Goal: Information Seeking & Learning: Find specific fact

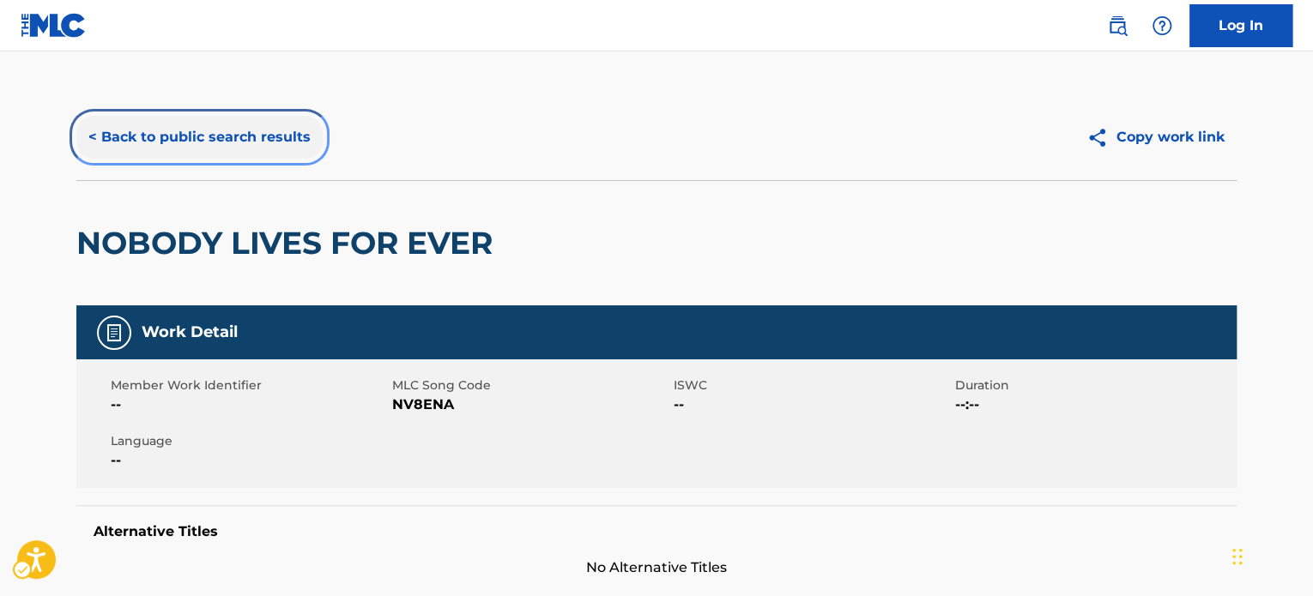
click at [219, 152] on button "< Back to public search results" at bounding box center [199, 137] width 246 height 43
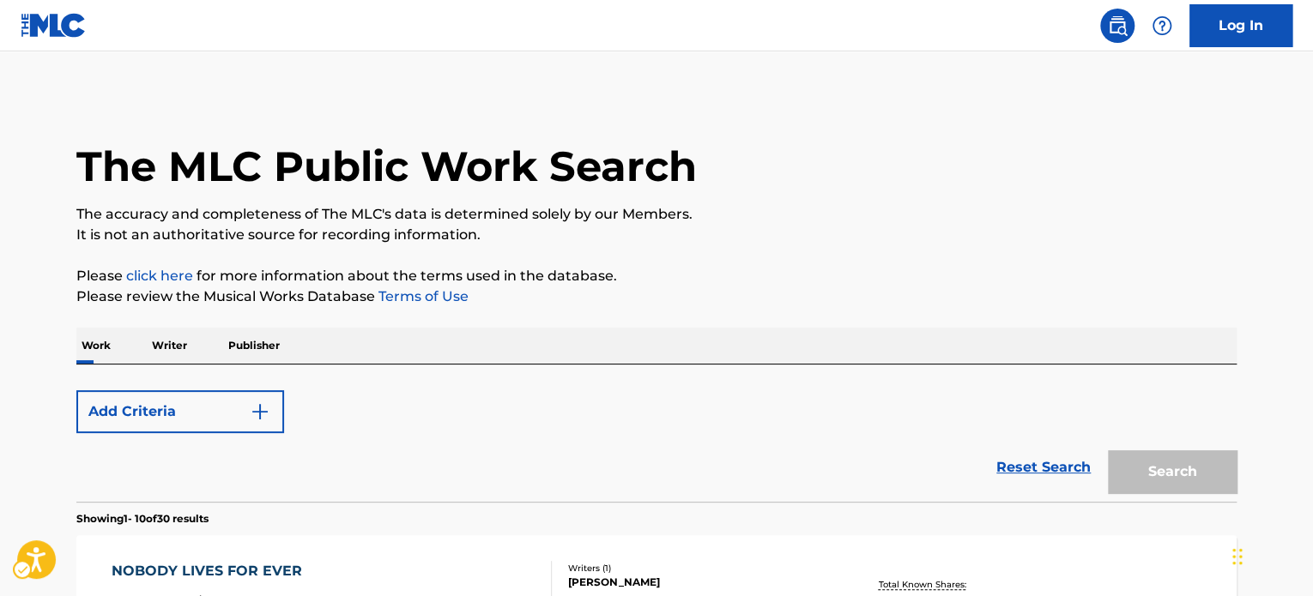
scroll to position [257, 0]
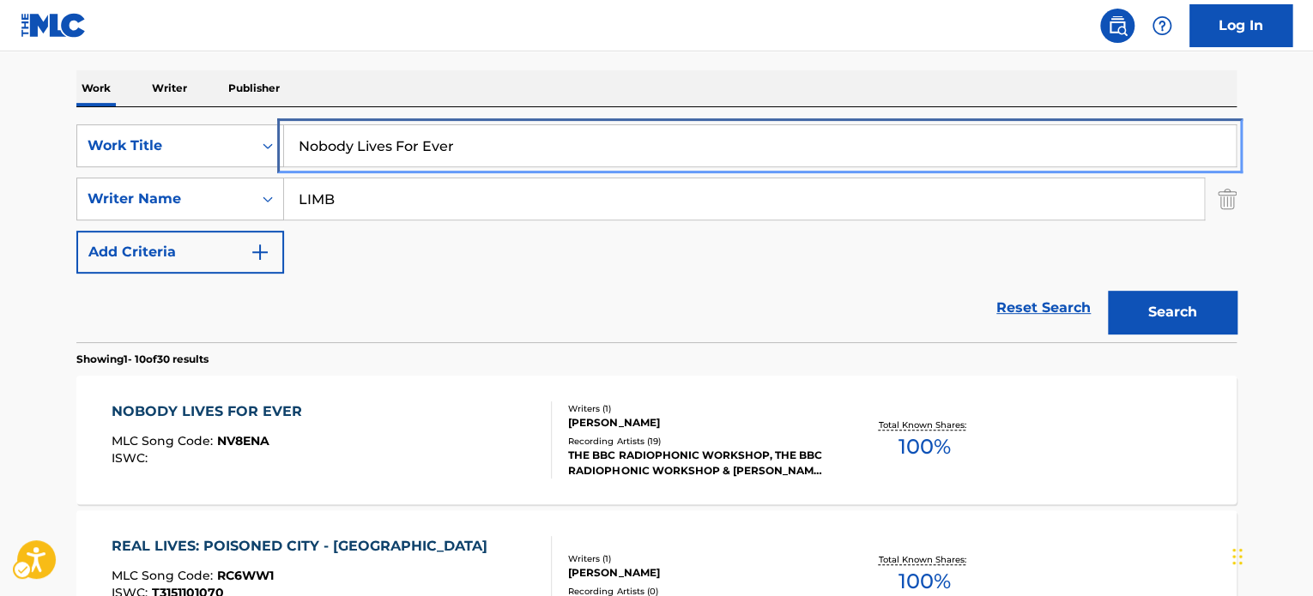
click at [378, 138] on input "Nobody Lives For Ever" at bounding box center [760, 145] width 952 height 41
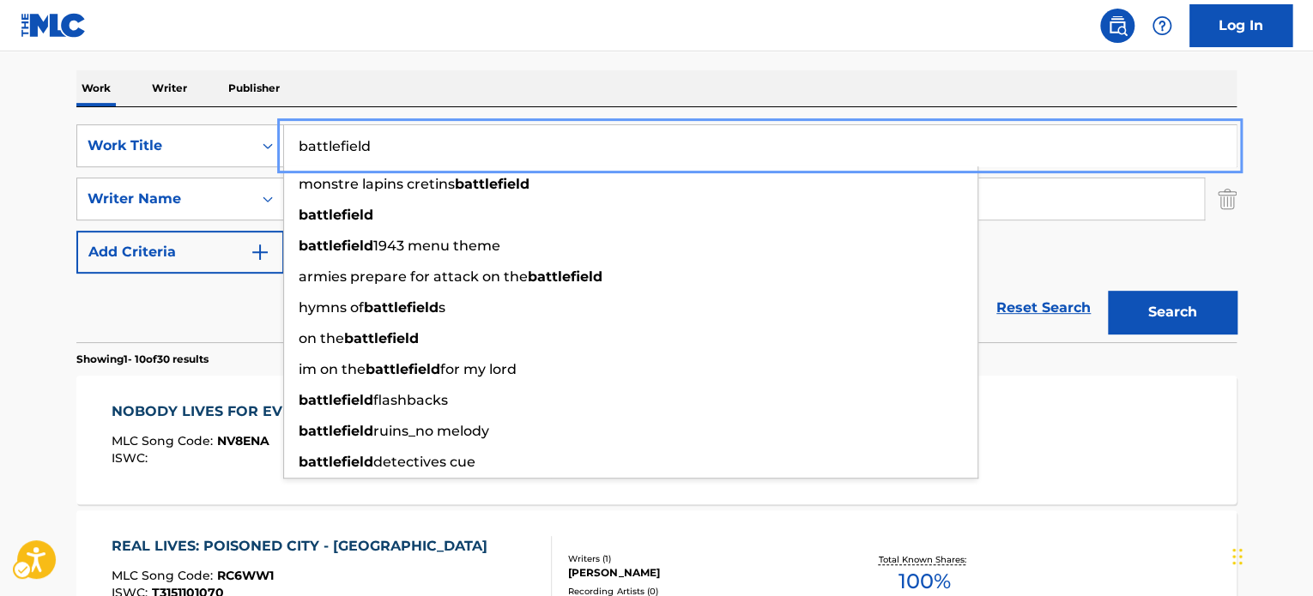
type input "battlefield"
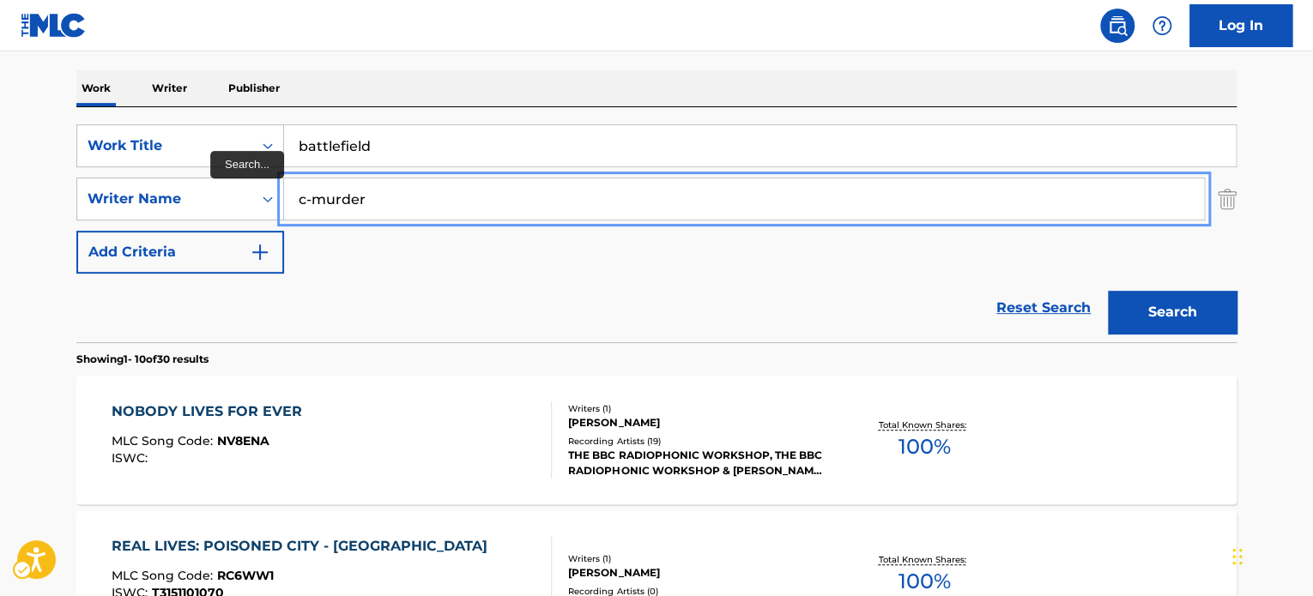
type input "c-murder"
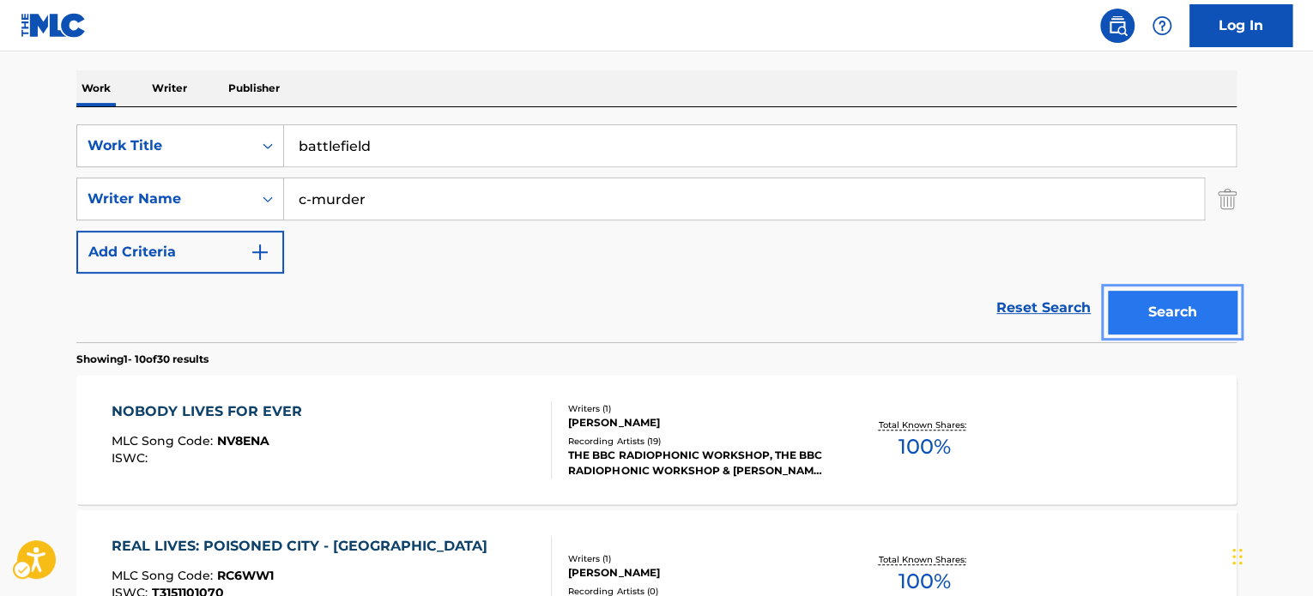
click at [1108, 291] on button "Search" at bounding box center [1172, 312] width 129 height 43
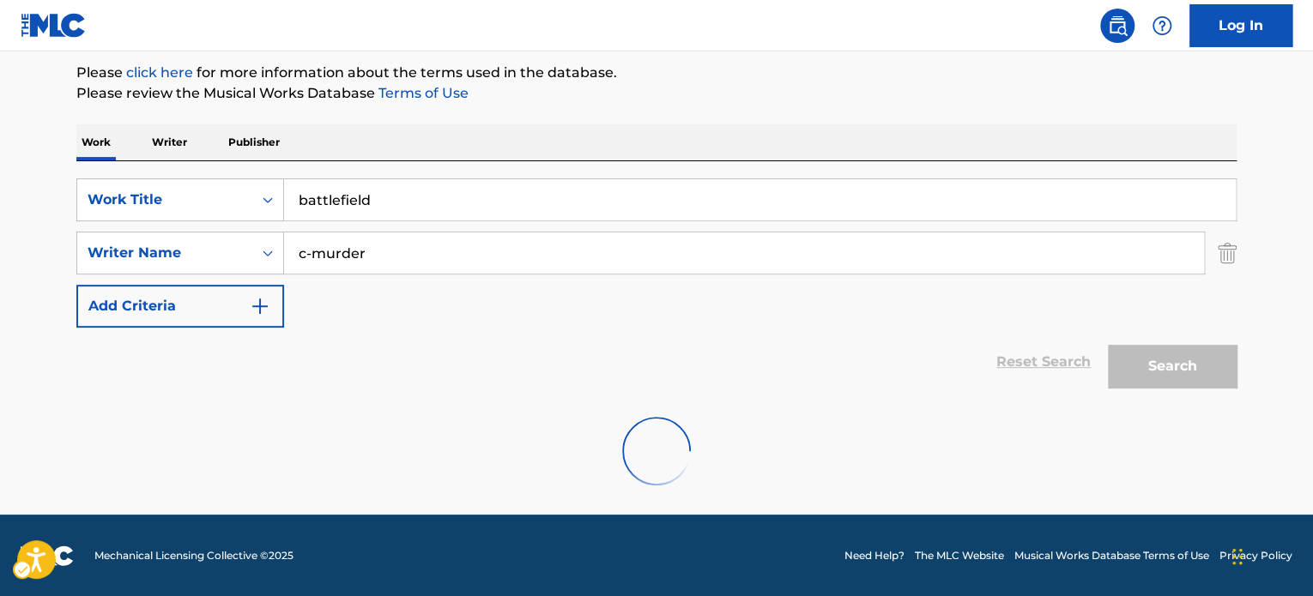
scroll to position [148, 0]
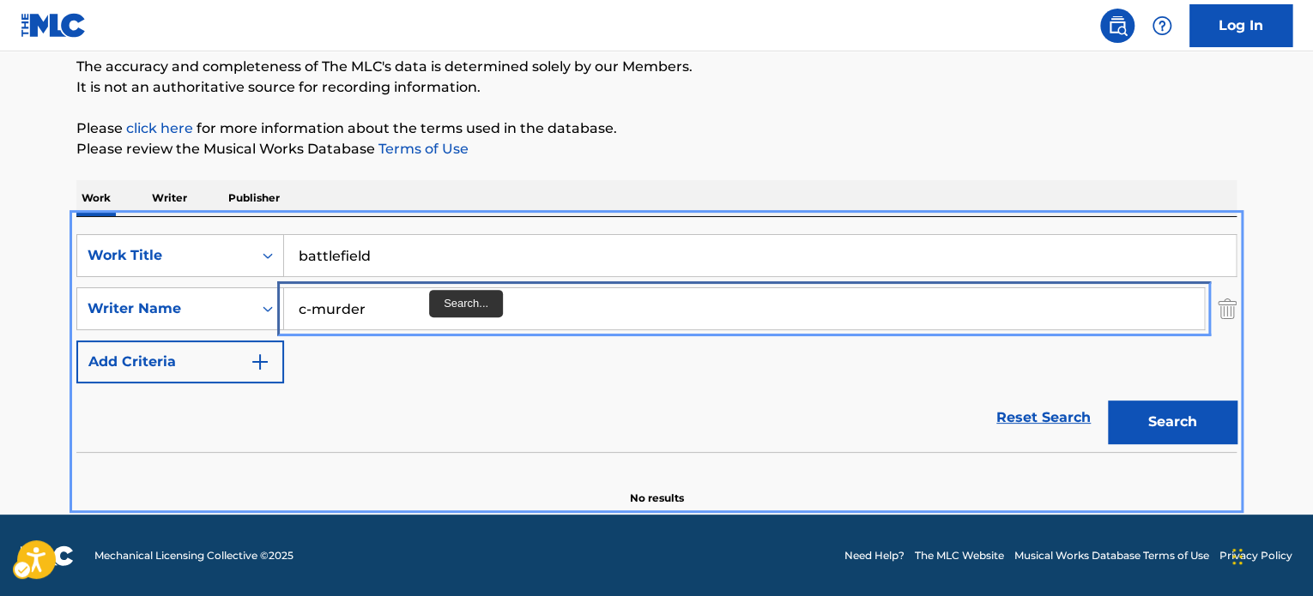
click at [443, 325] on input "c-murder" at bounding box center [744, 308] width 920 height 41
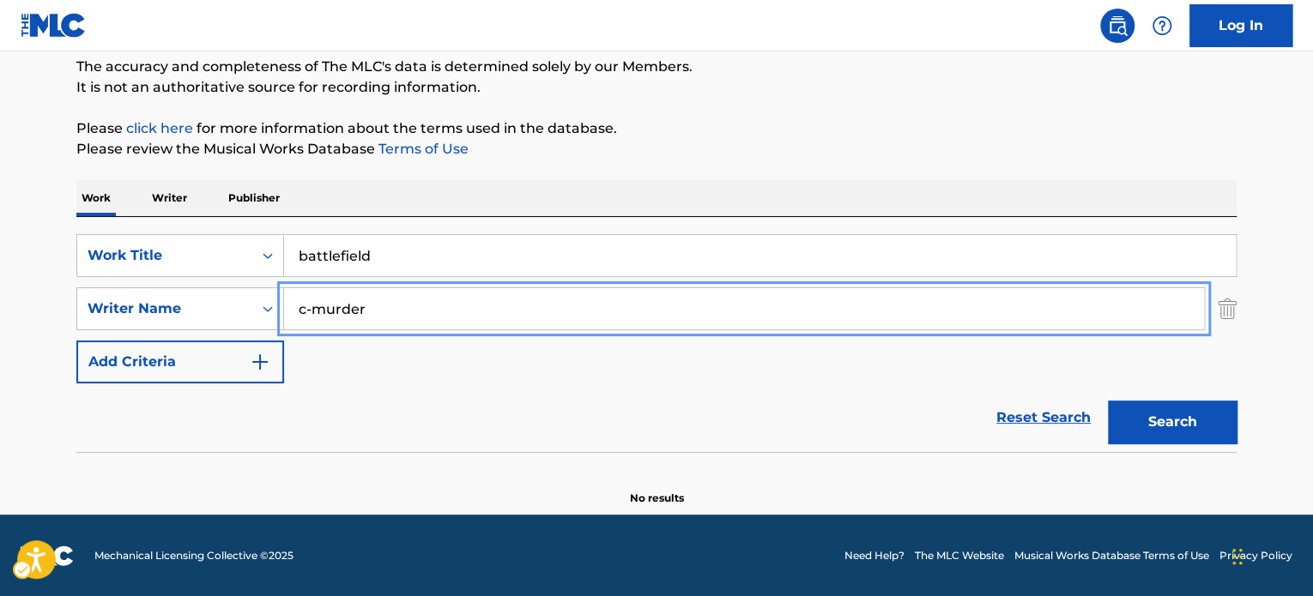
click at [443, 325] on input "c-murder" at bounding box center [744, 308] width 920 height 41
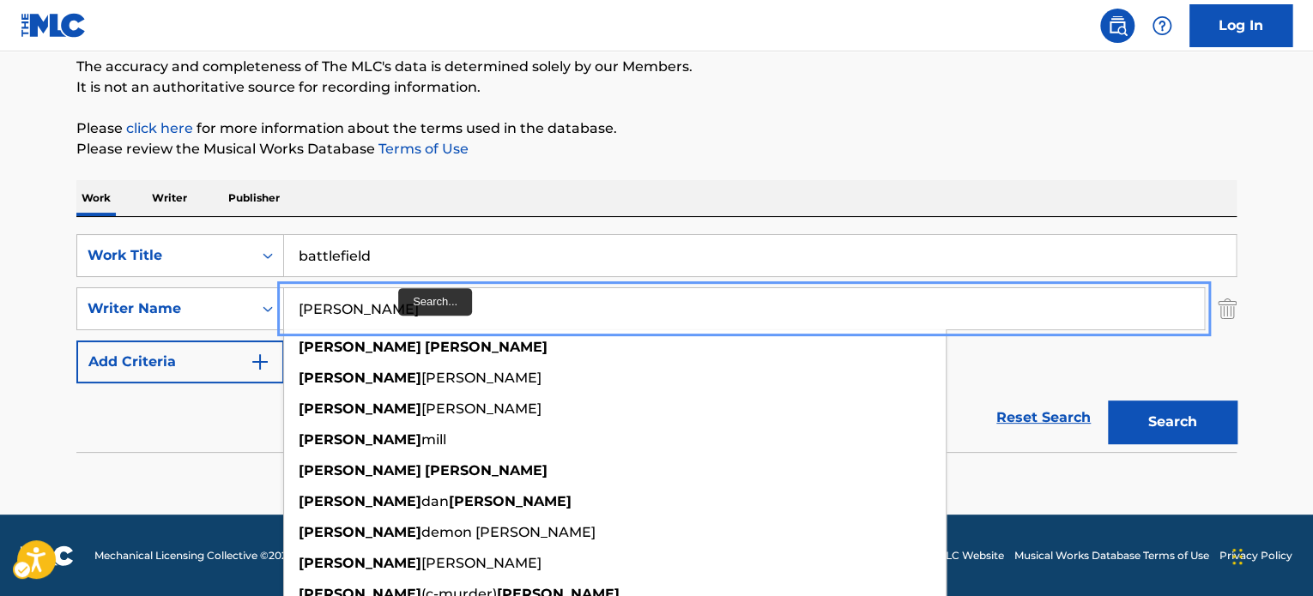
type input "[PERSON_NAME]"
click at [1108, 401] on button "Search" at bounding box center [1172, 422] width 129 height 43
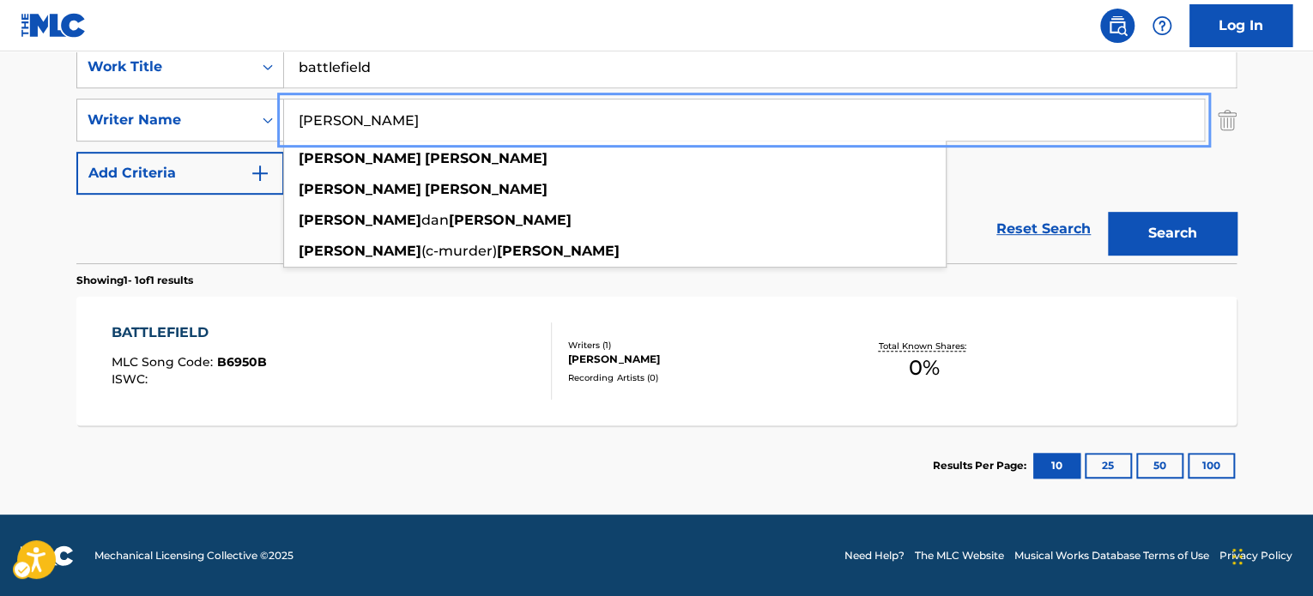
scroll to position [336, 0]
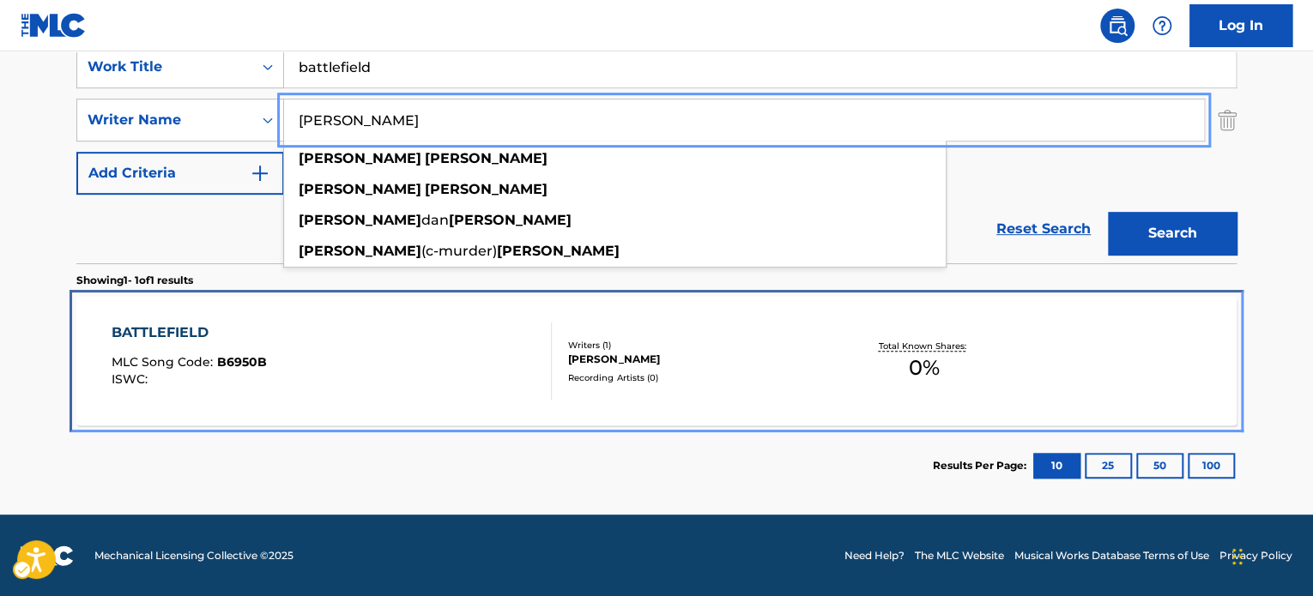
click at [124, 317] on div "BATTLEFIELD MLC Song Code : B6950B ISWC : Writers ( 1 ) [PERSON_NAME] Recording…" at bounding box center [656, 361] width 1160 height 129
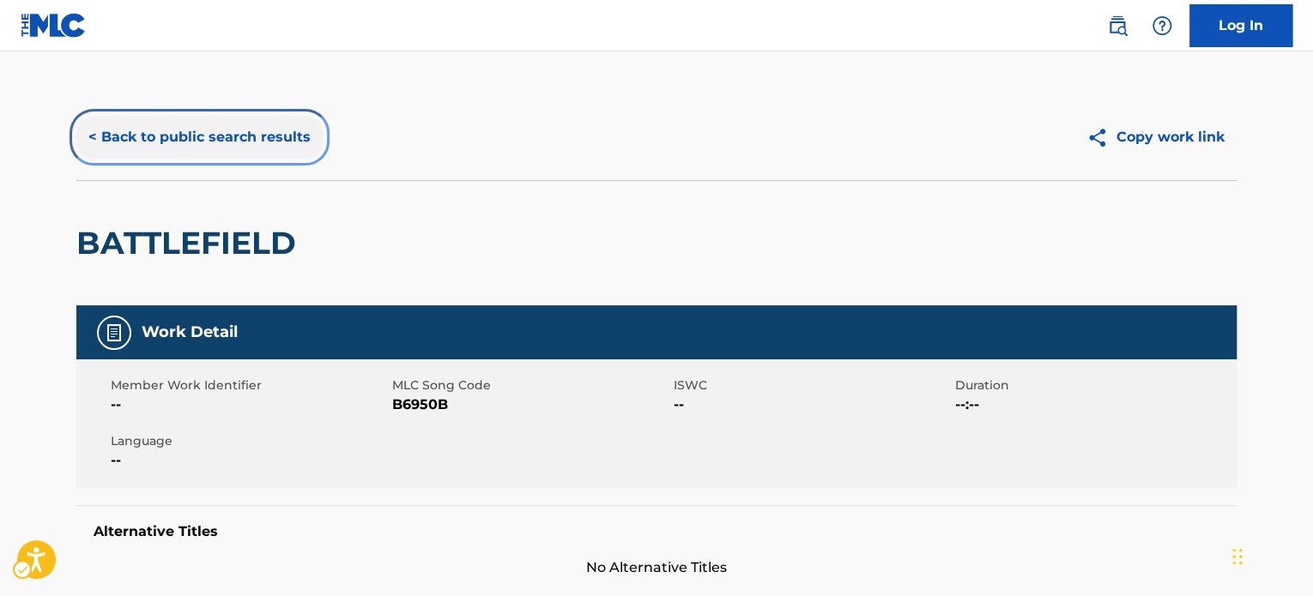
click at [236, 123] on button "< Back to public search results" at bounding box center [199, 137] width 246 height 43
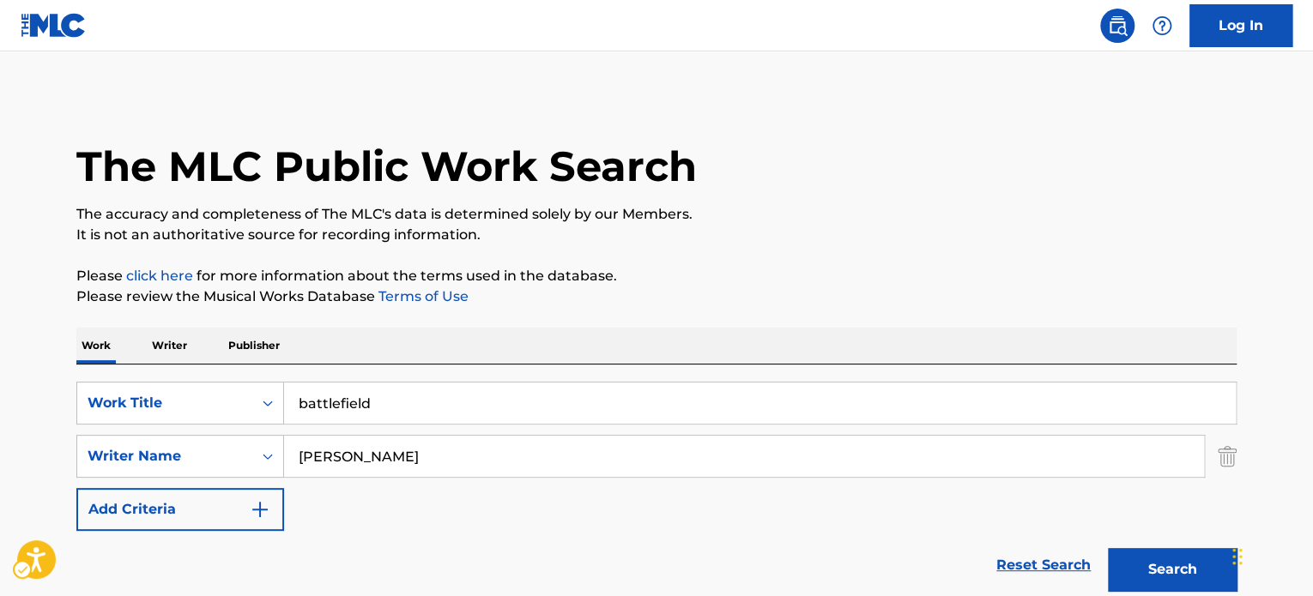
scroll to position [239, 0]
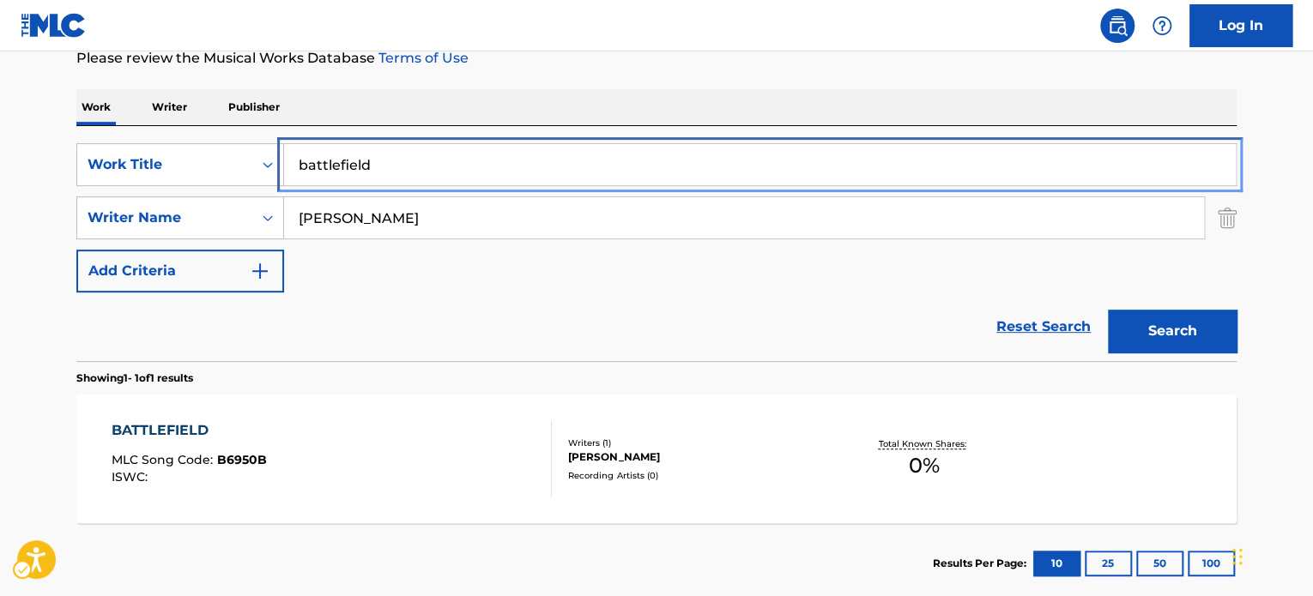
click at [482, 178] on input "battlefield" at bounding box center [760, 164] width 952 height 41
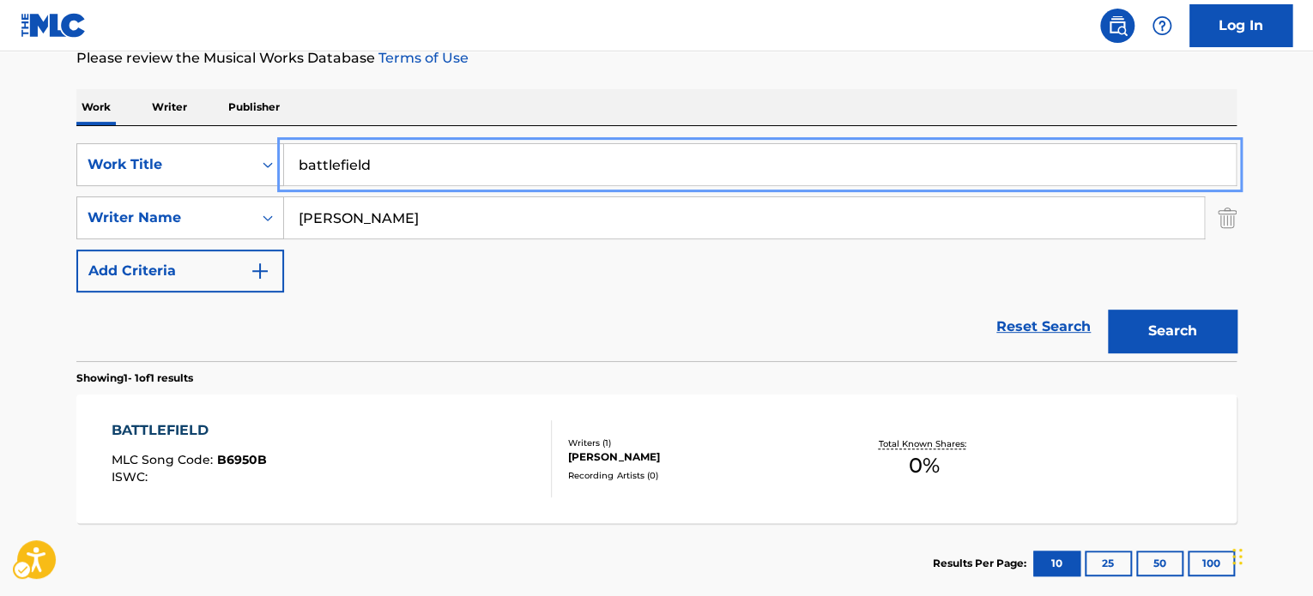
paste input "CHOPPERS"
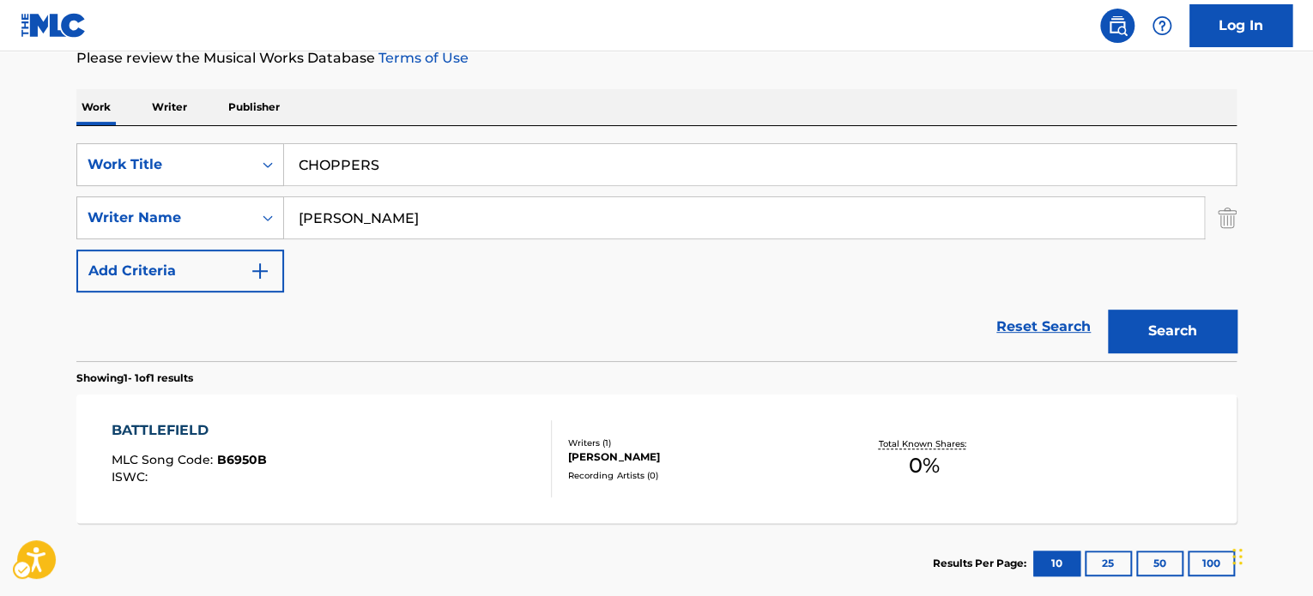
drag, startPoint x: 585, startPoint y: 119, endPoint x: 985, endPoint y: 275, distance: 429.0
click at [589, 119] on div "Work Writer Publisher" at bounding box center [656, 107] width 1160 height 36
click at [1169, 328] on button "Search" at bounding box center [1172, 331] width 129 height 43
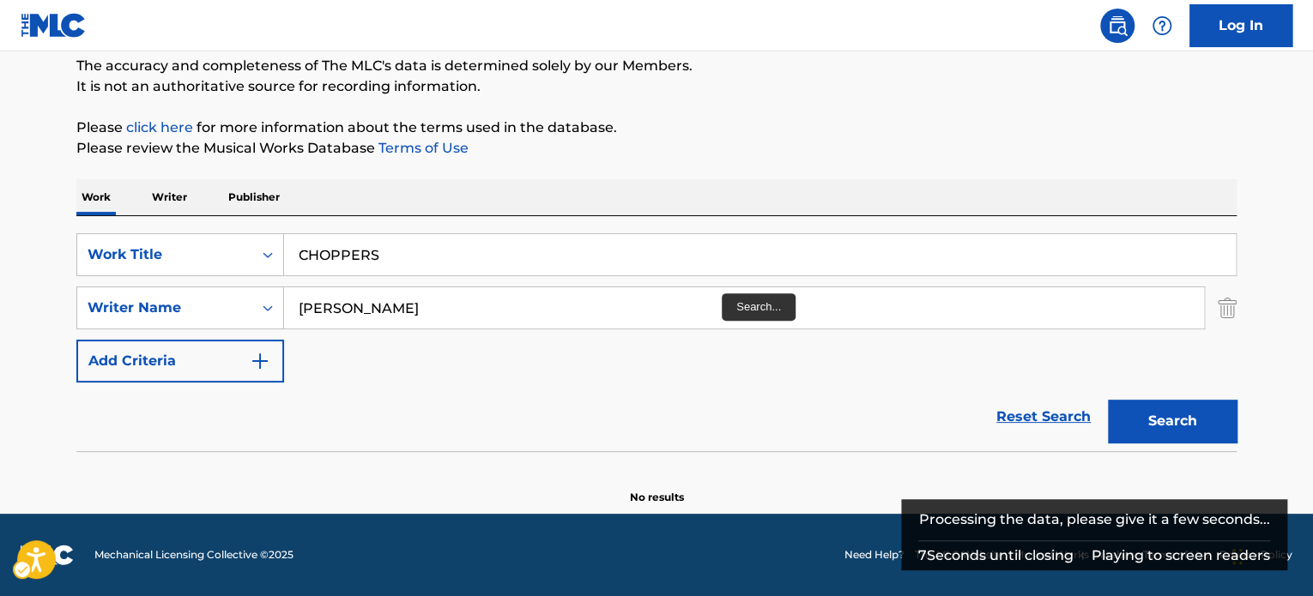
scroll to position [148, 0]
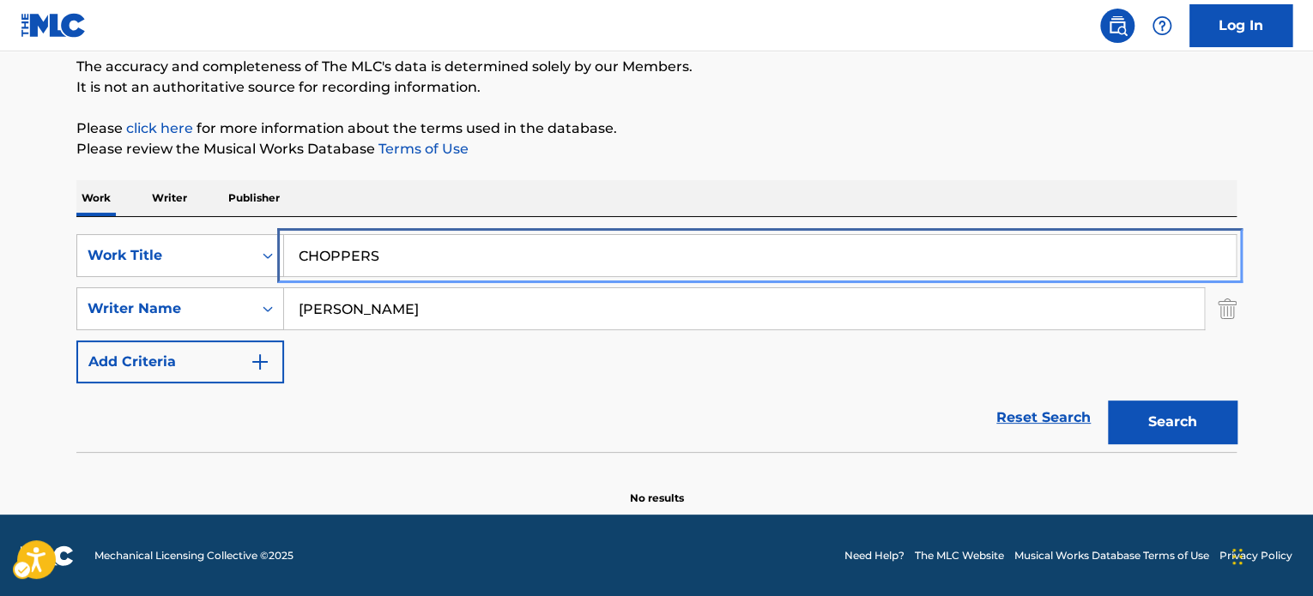
click at [491, 242] on input "CHOPPERS" at bounding box center [760, 255] width 952 height 41
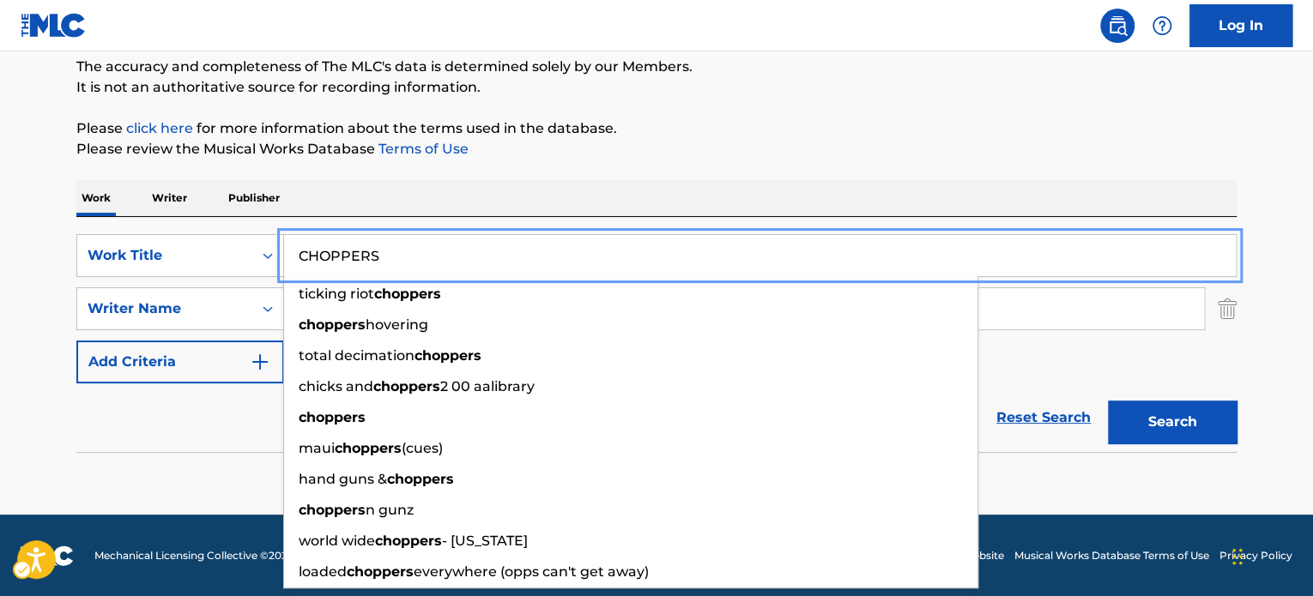
paste input "DEATH IS MY SET"
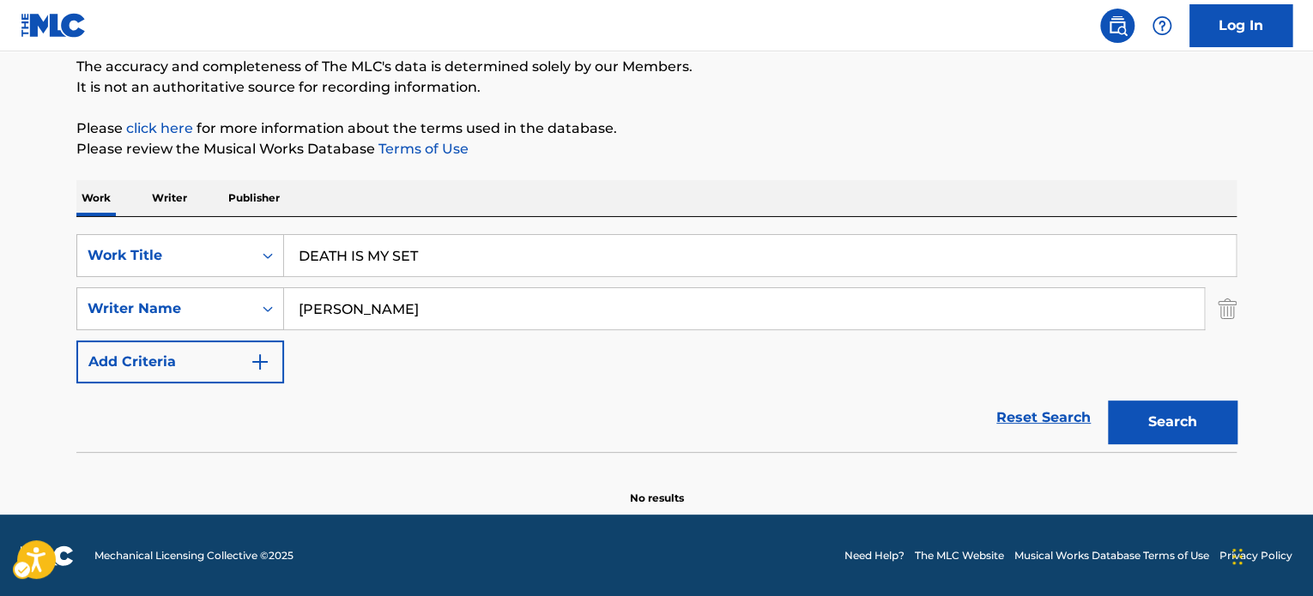
drag, startPoint x: 836, startPoint y: 99, endPoint x: 1074, endPoint y: 361, distance: 354.8
click at [837, 99] on div "The MLC Public Work Search The accuracy and completeness of The MLC's data is d…" at bounding box center [656, 226] width 1201 height 559
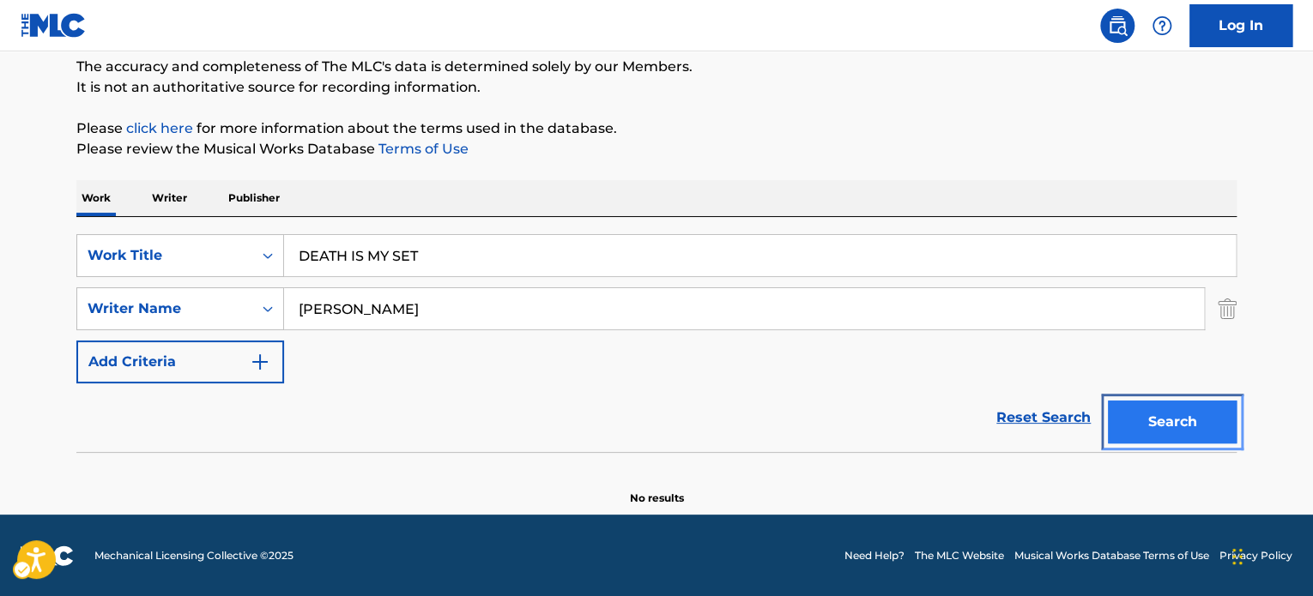
click at [1119, 409] on button "Search" at bounding box center [1172, 422] width 129 height 43
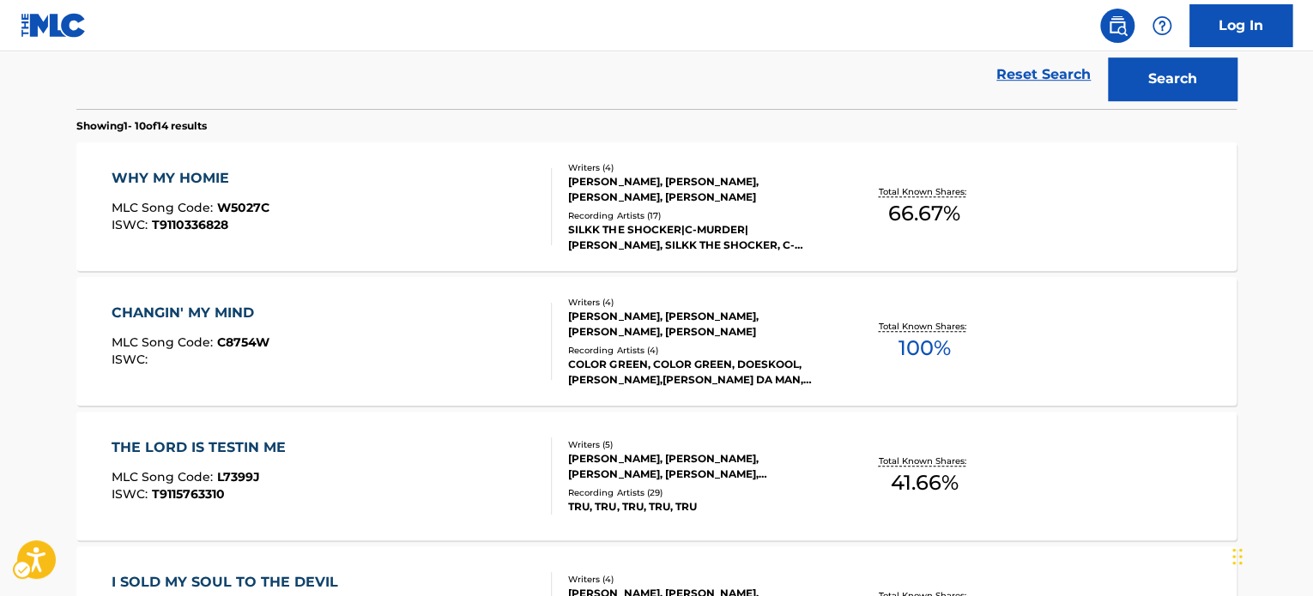
scroll to position [62, 0]
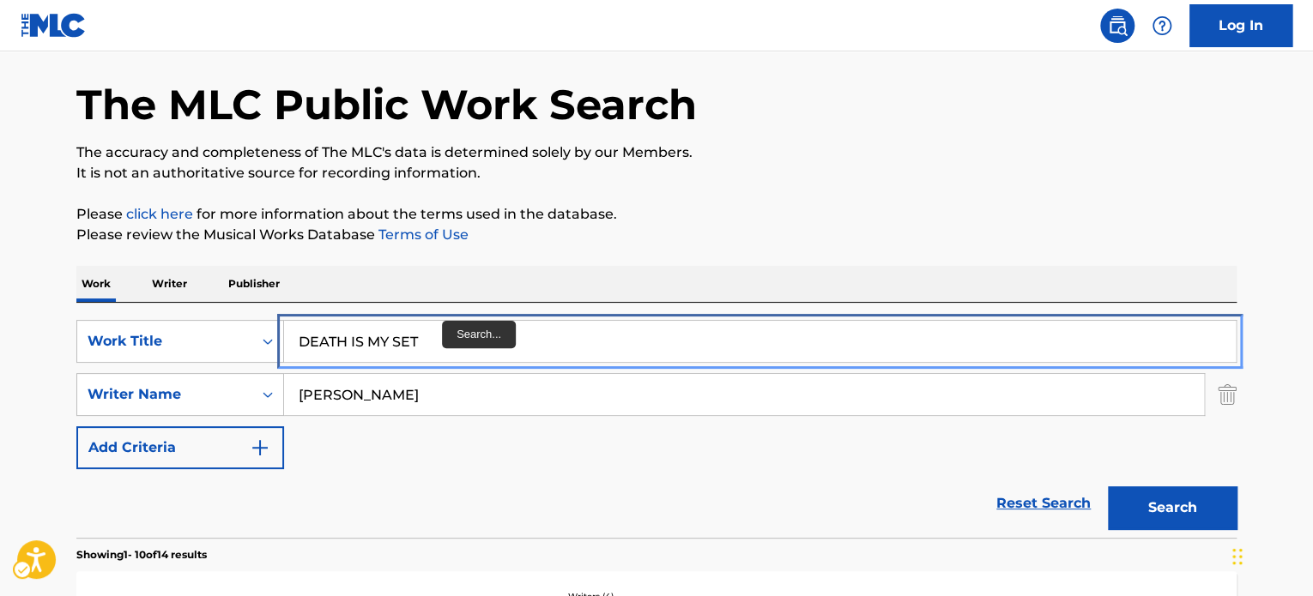
click at [447, 334] on input "DEATH IS MY SET" at bounding box center [760, 341] width 952 height 41
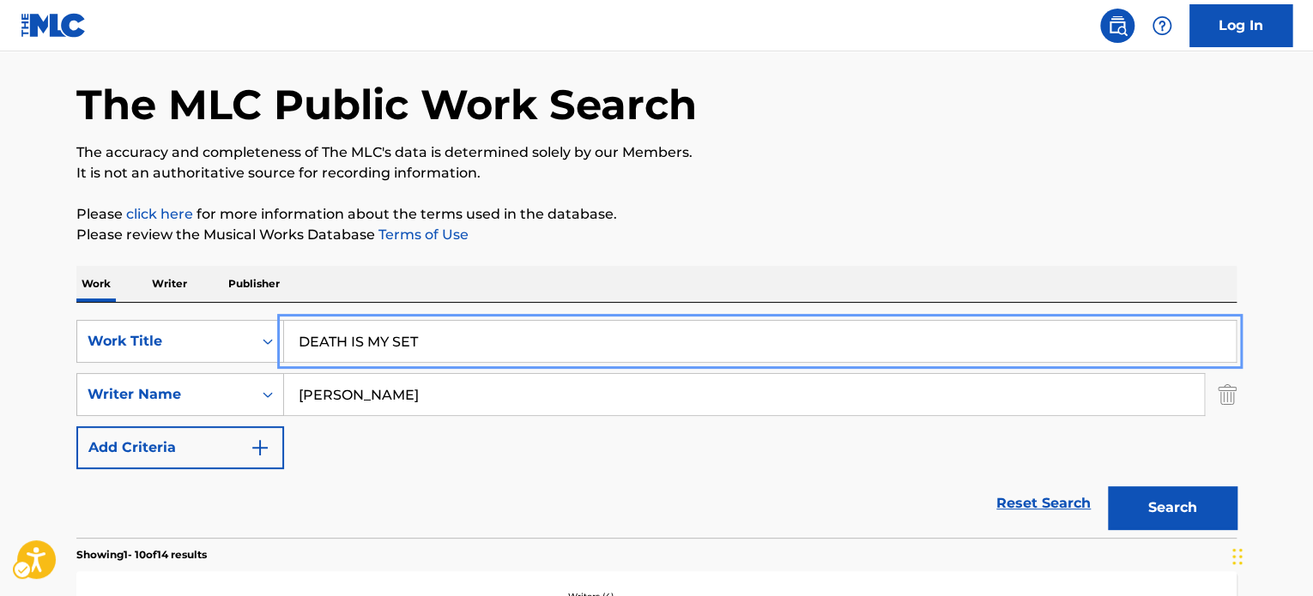
paste input "I'M DOWN"
type input "I'M DOWN"
drag, startPoint x: 791, startPoint y: 236, endPoint x: 1047, endPoint y: 379, distance: 293.1
click at [792, 236] on p "Please review the Musical Works Database Terms of Use | New Window" at bounding box center [656, 235] width 1160 height 21
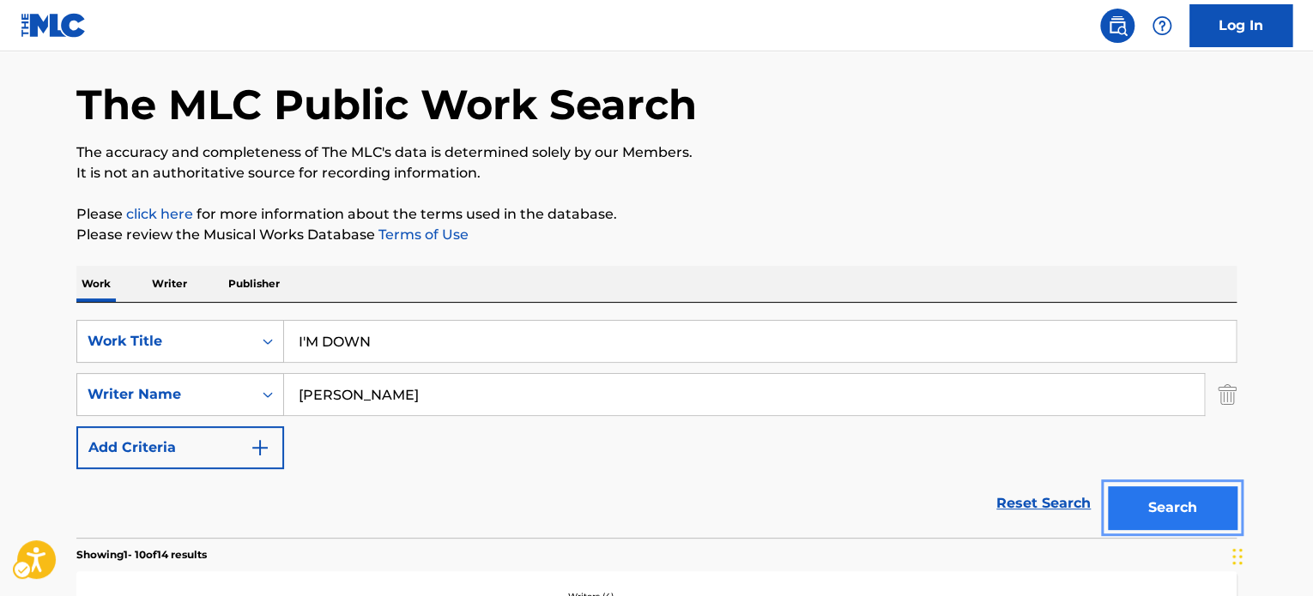
click at [1160, 493] on button "Search" at bounding box center [1172, 508] width 129 height 43
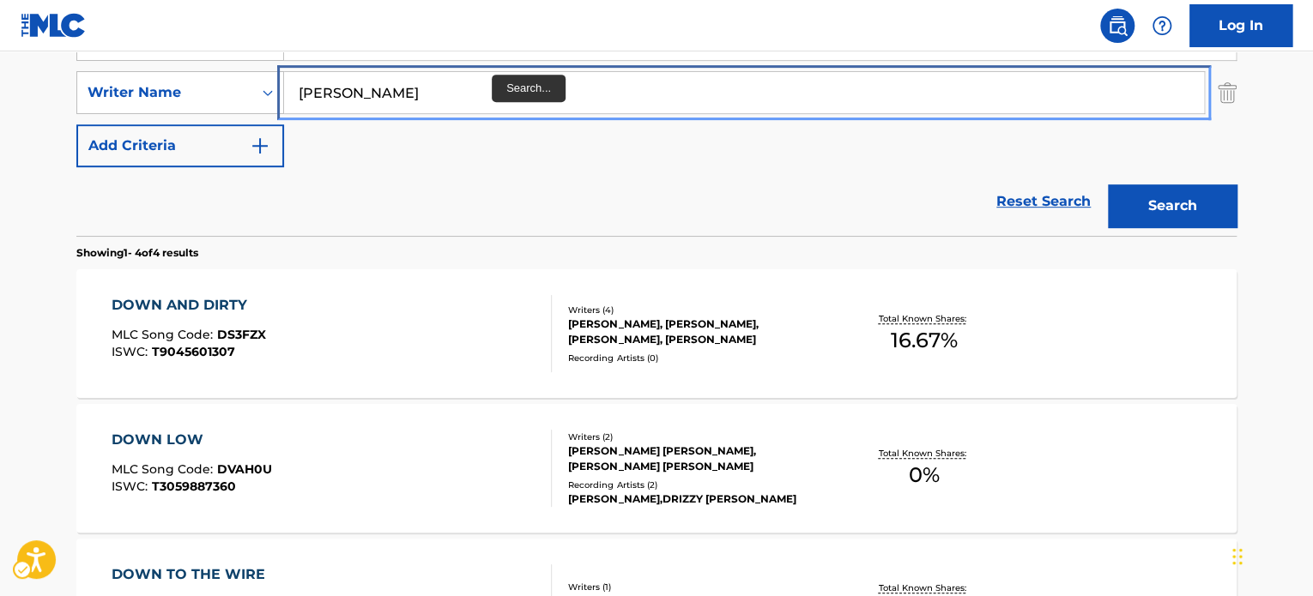
click at [493, 75] on input "[PERSON_NAME]" at bounding box center [744, 92] width 920 height 41
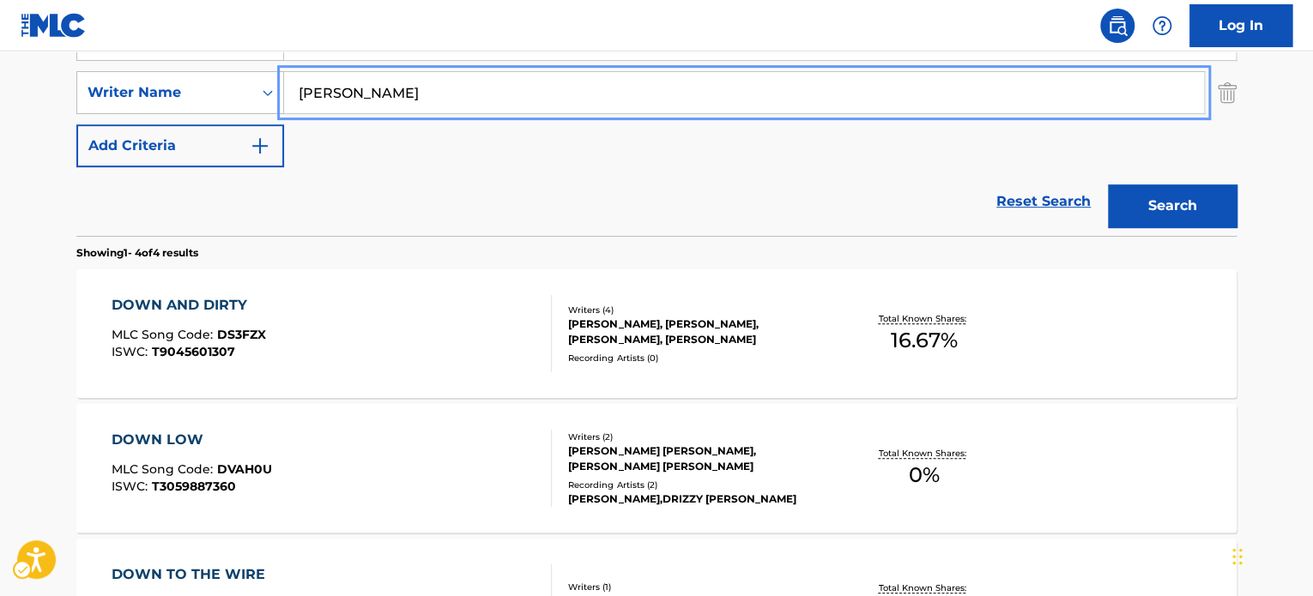
paste input "[PERSON_NAME]"
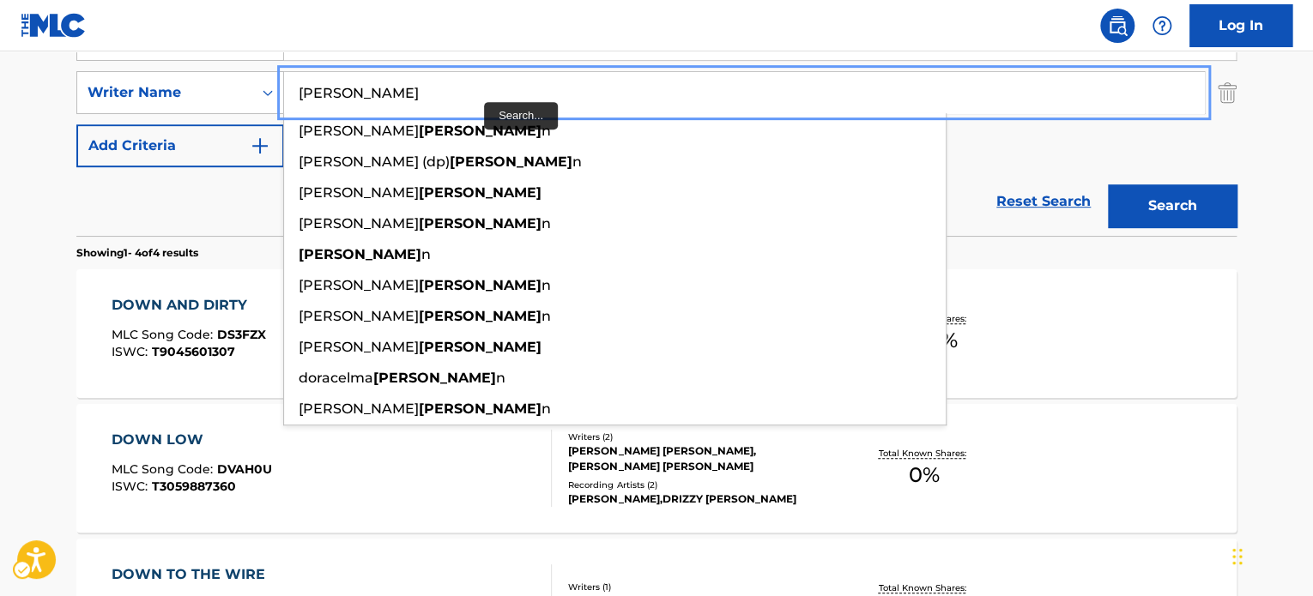
scroll to position [192, 0]
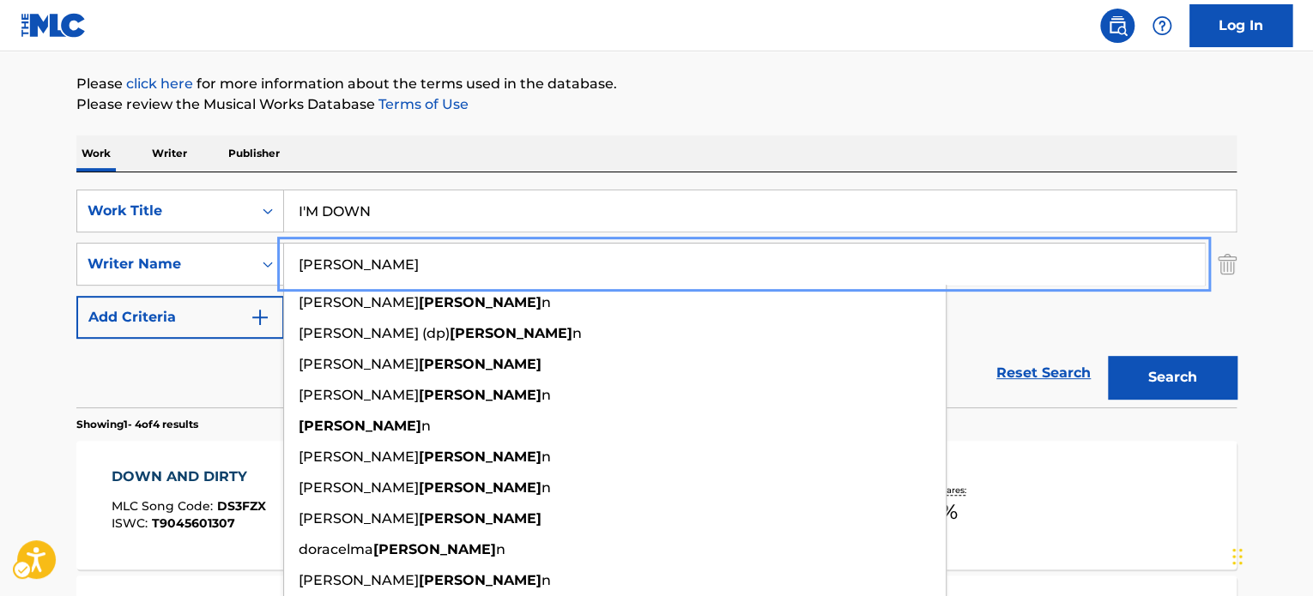
type input "[PERSON_NAME]"
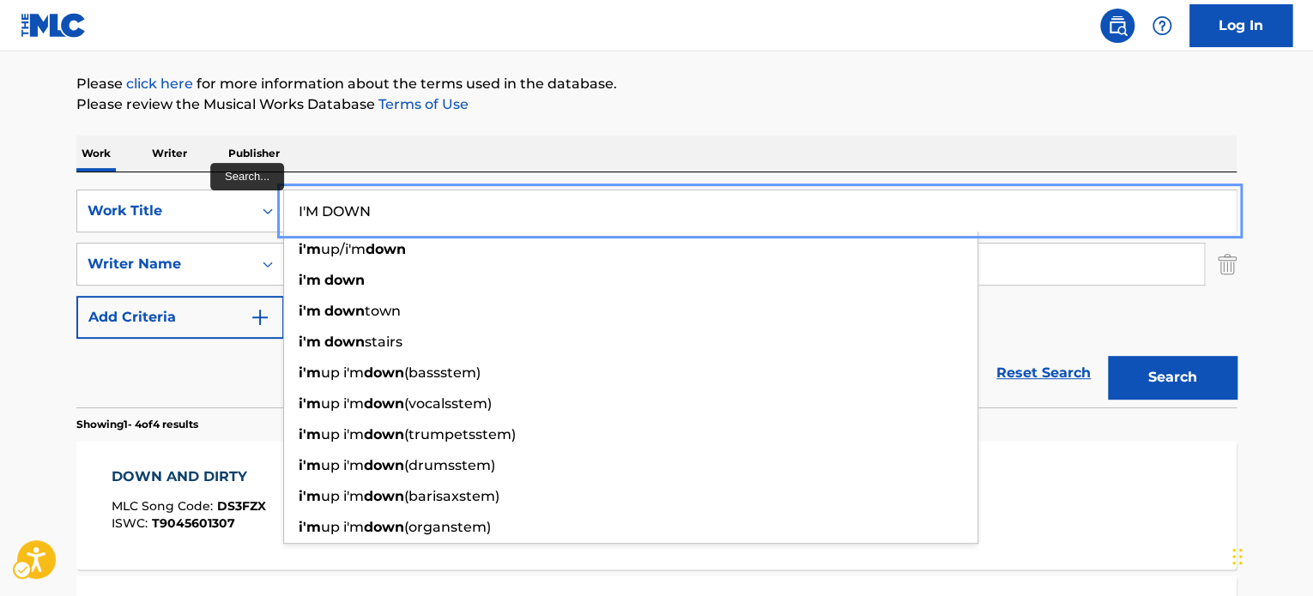
click at [449, 221] on input "I'M DOWN" at bounding box center [760, 210] width 952 height 41
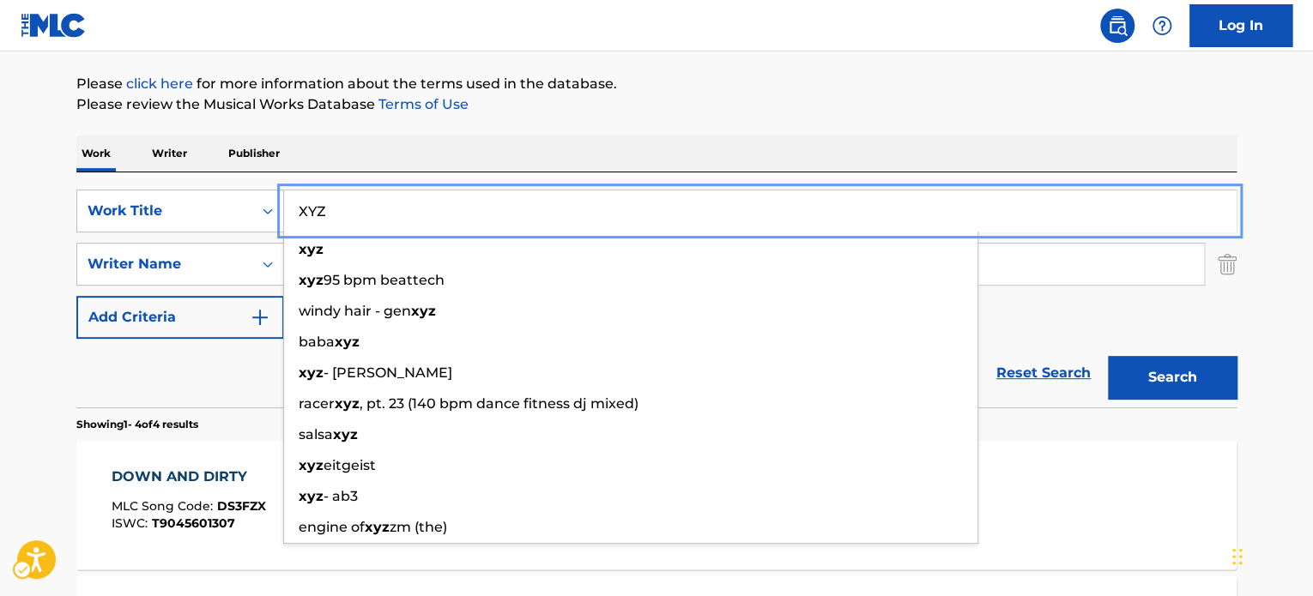
type input "XYZ"
click at [742, 117] on div "The MLC Public Work Search The accuracy and completeness of The MLC's data is d…" at bounding box center [656, 478] width 1201 height 1152
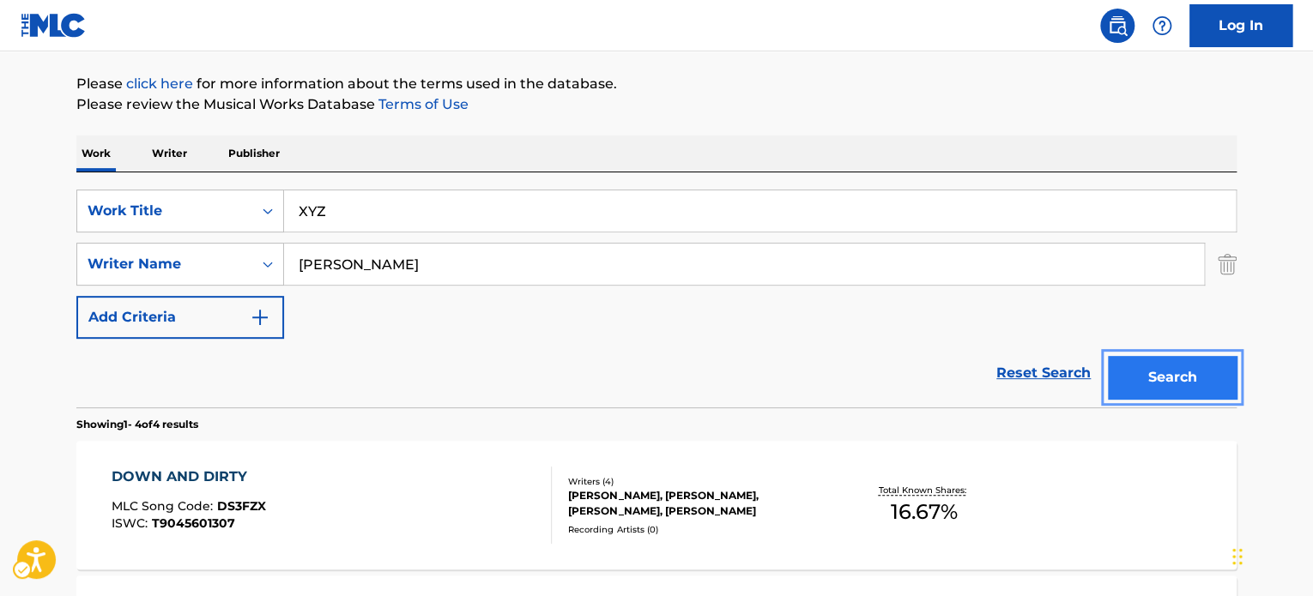
click at [1170, 376] on button "Search" at bounding box center [1172, 377] width 129 height 43
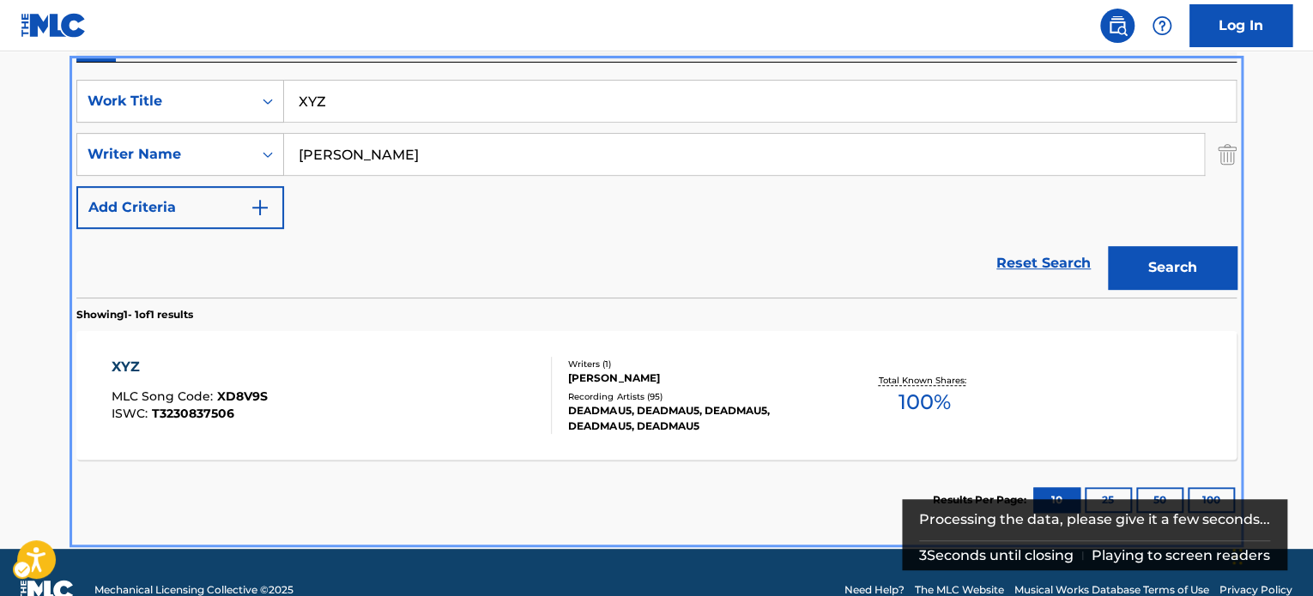
scroll to position [331, 0]
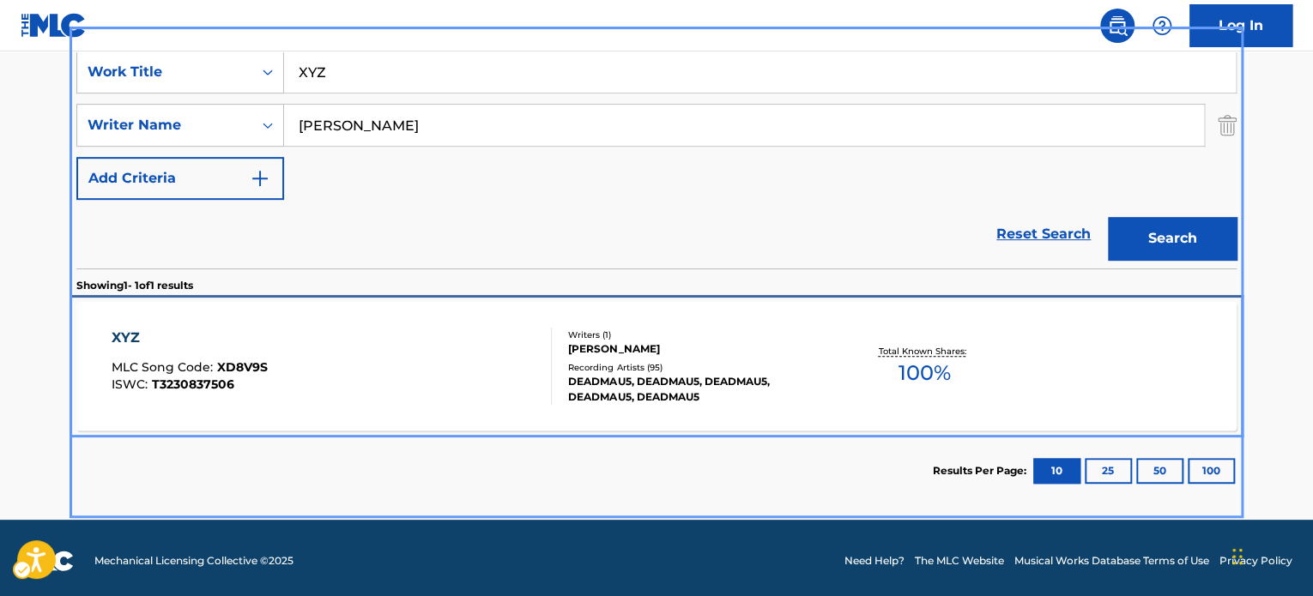
click at [718, 386] on div "DEADMAU5, DEADMAU5, DEADMAU5, DEADMAU5, DEADMAU5" at bounding box center [697, 389] width 259 height 31
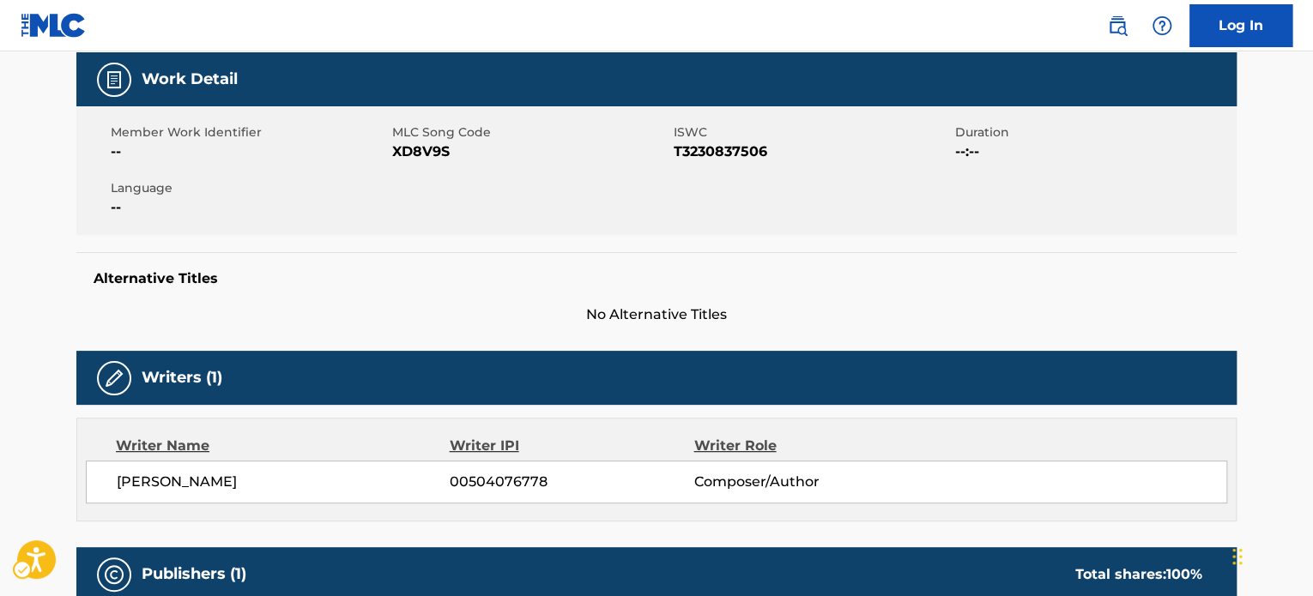
scroll to position [257, 0]
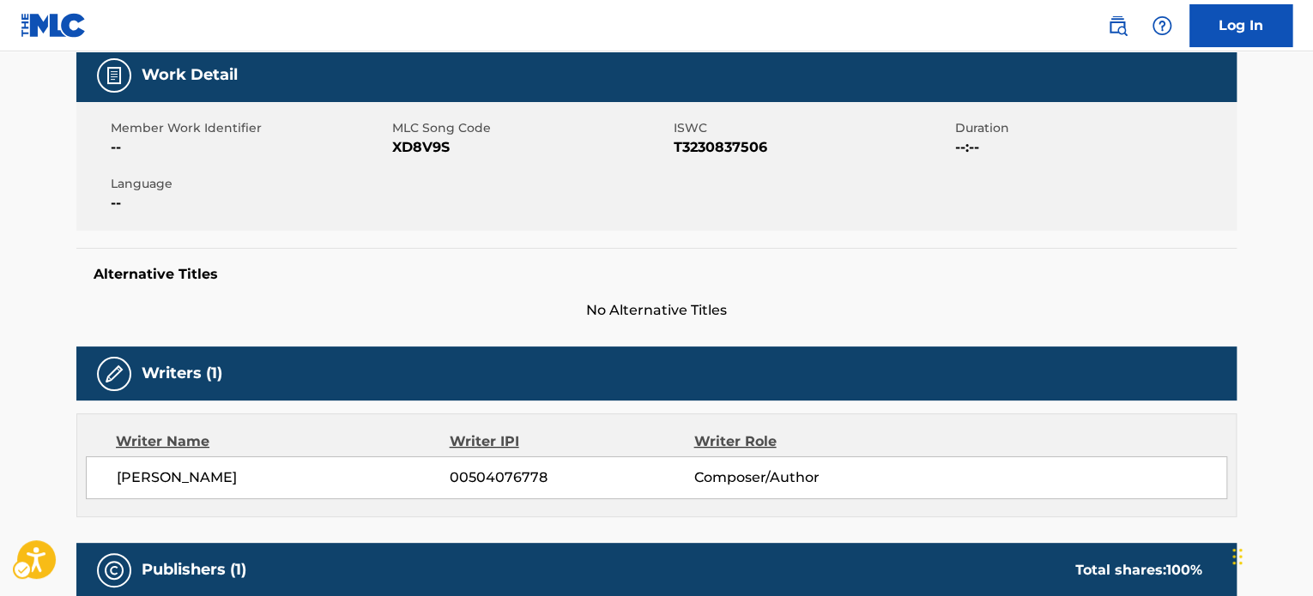
click at [685, 149] on span "ISWC - T3230837506" at bounding box center [812, 147] width 277 height 21
copy span "T3230837506"
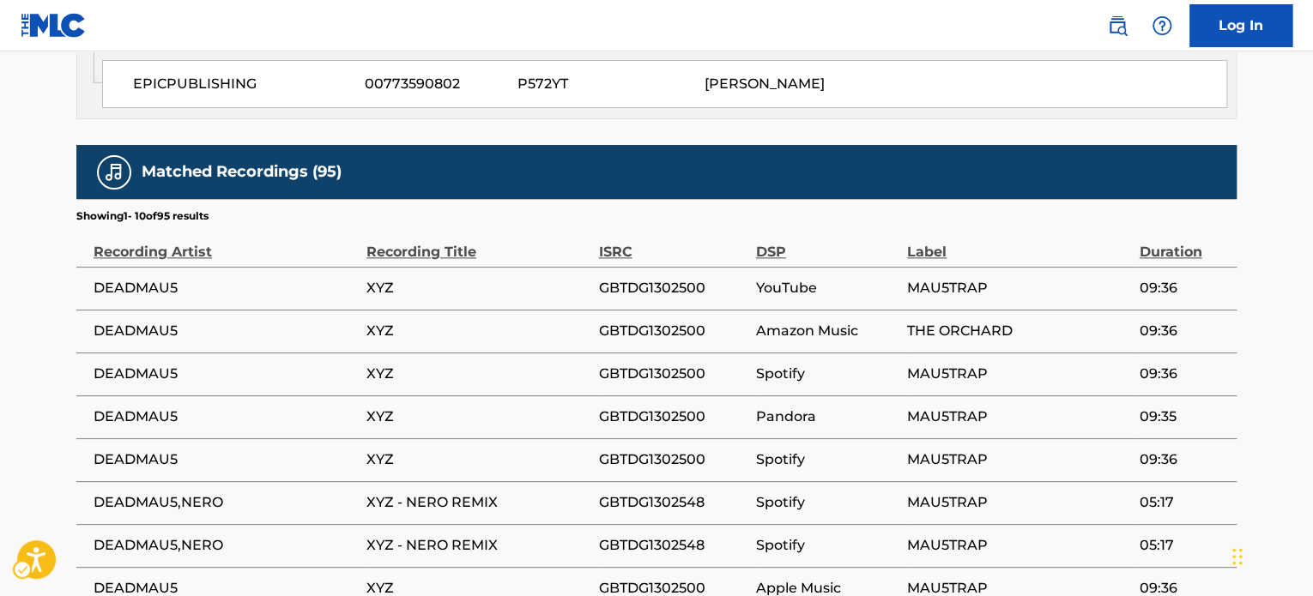
scroll to position [1260, 0]
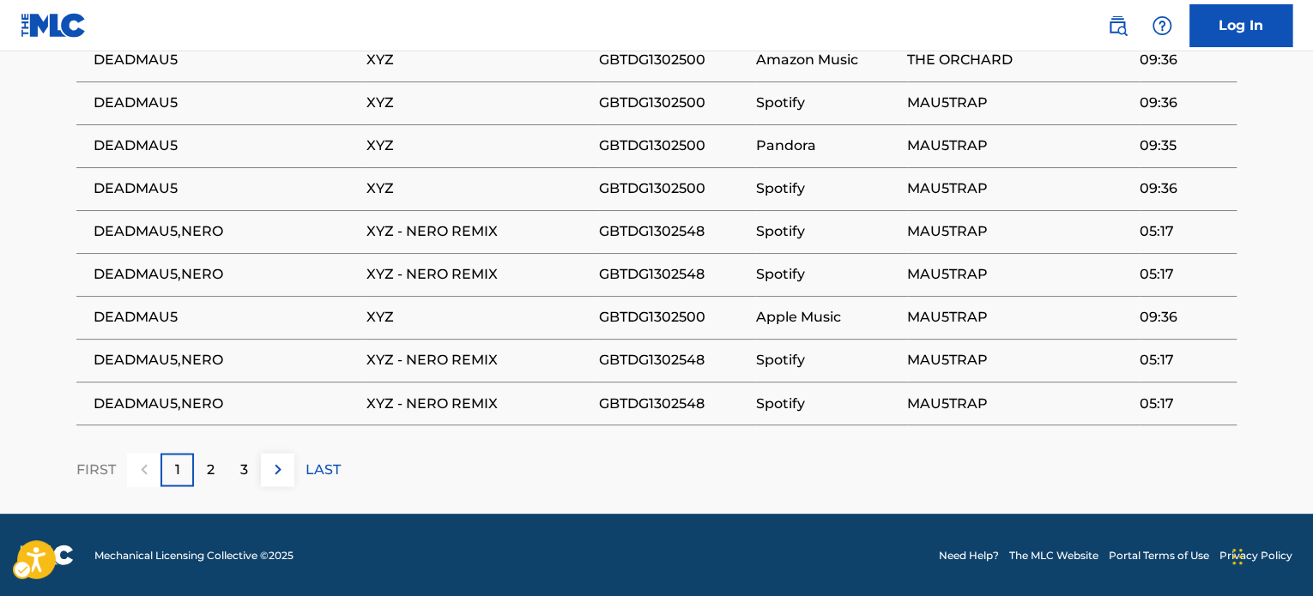
click at [638, 231] on span "GBTDG1302548" at bounding box center [672, 231] width 148 height 21
copy span "GBTDG1302548"
click at [640, 178] on span "GBTDG1302500" at bounding box center [672, 188] width 148 height 21
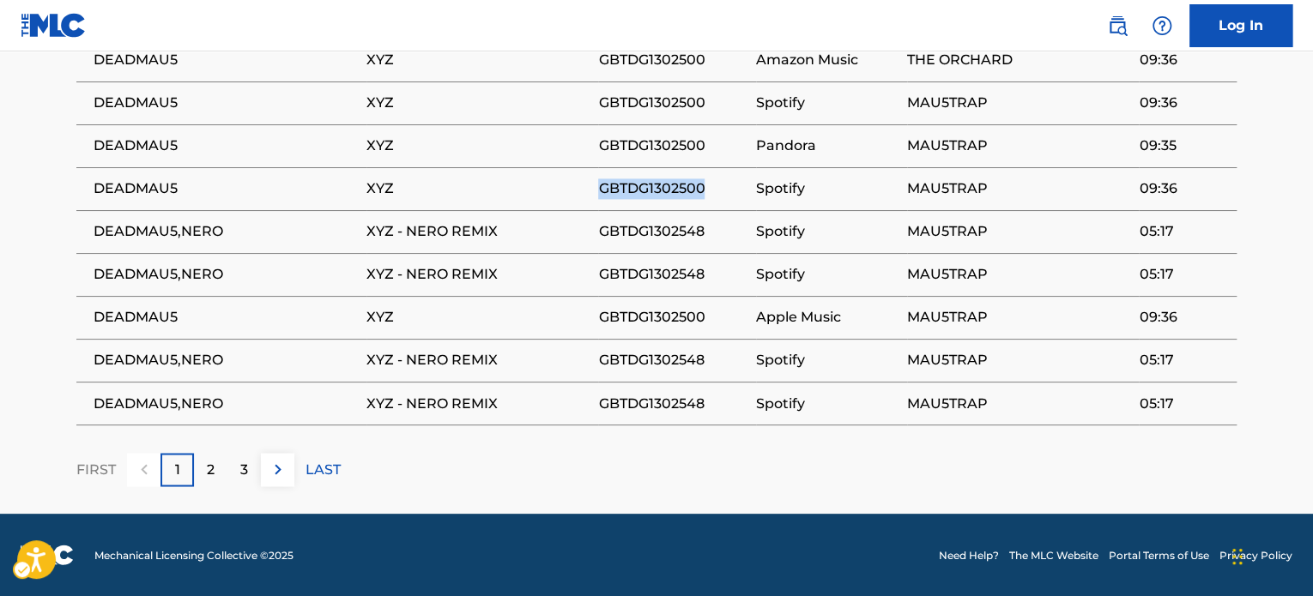
copy span "GBTDG1302500"
